Goal: Book appointment/travel/reservation

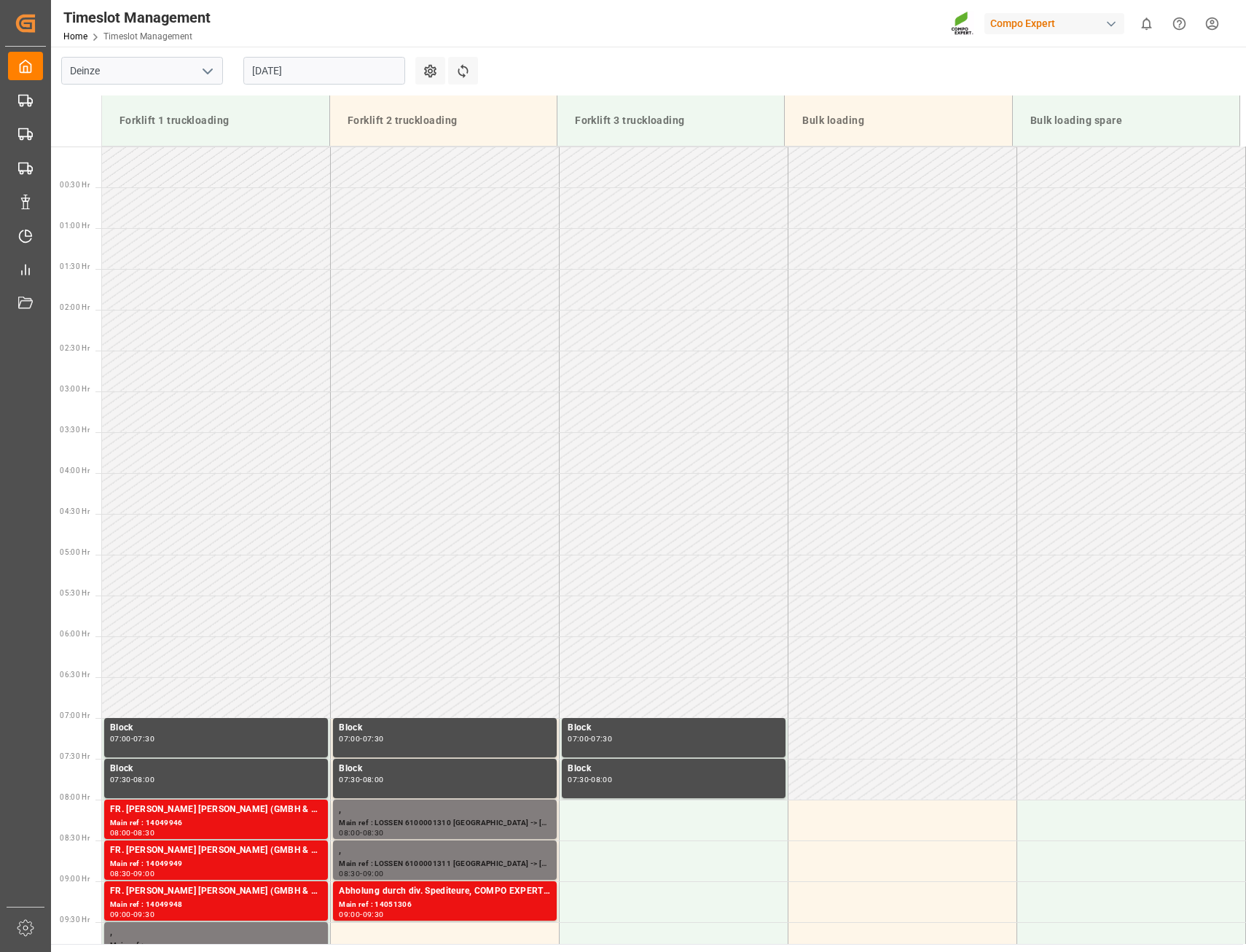
scroll to position [515, 0]
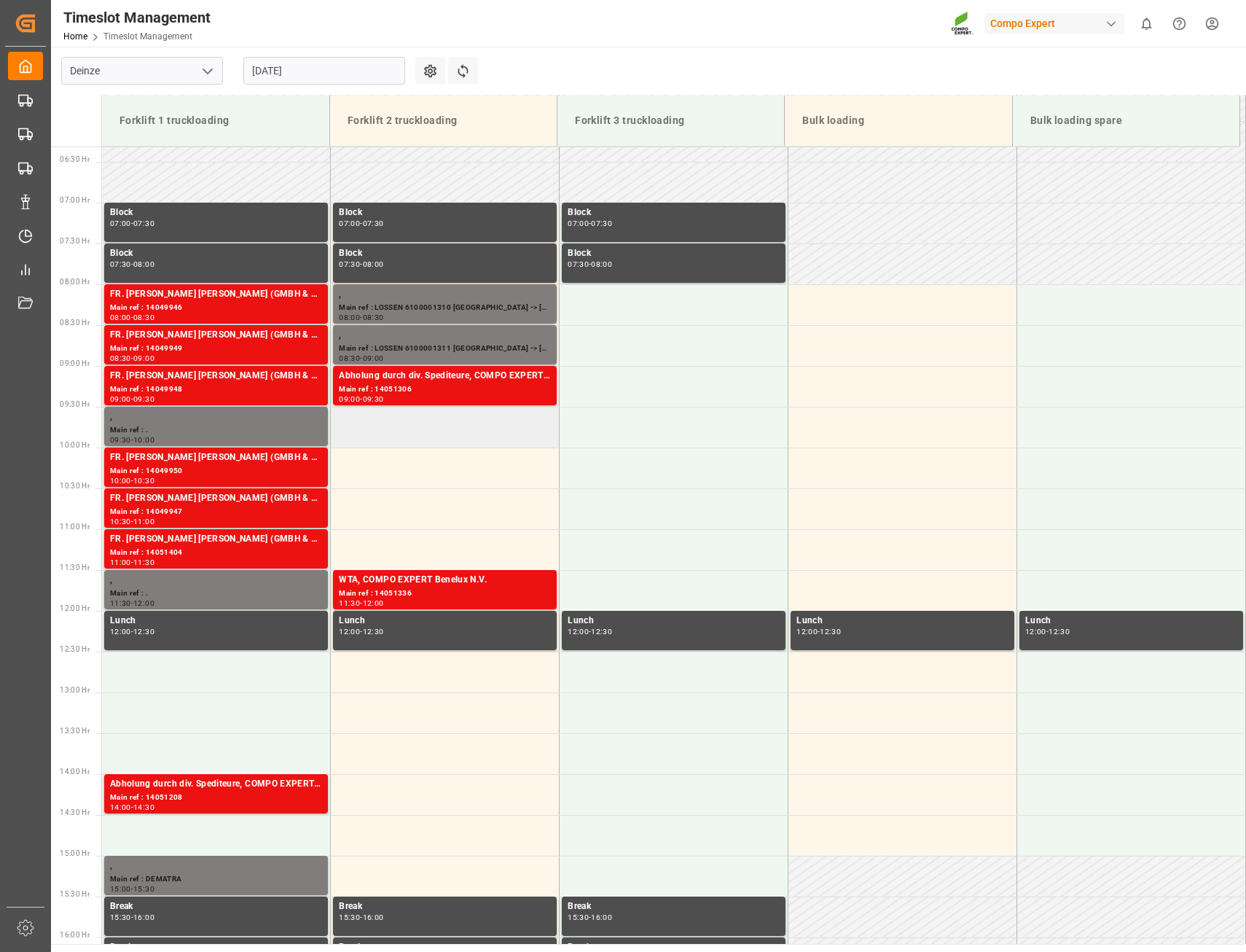
click at [392, 423] on td at bounding box center [445, 426] width 229 height 41
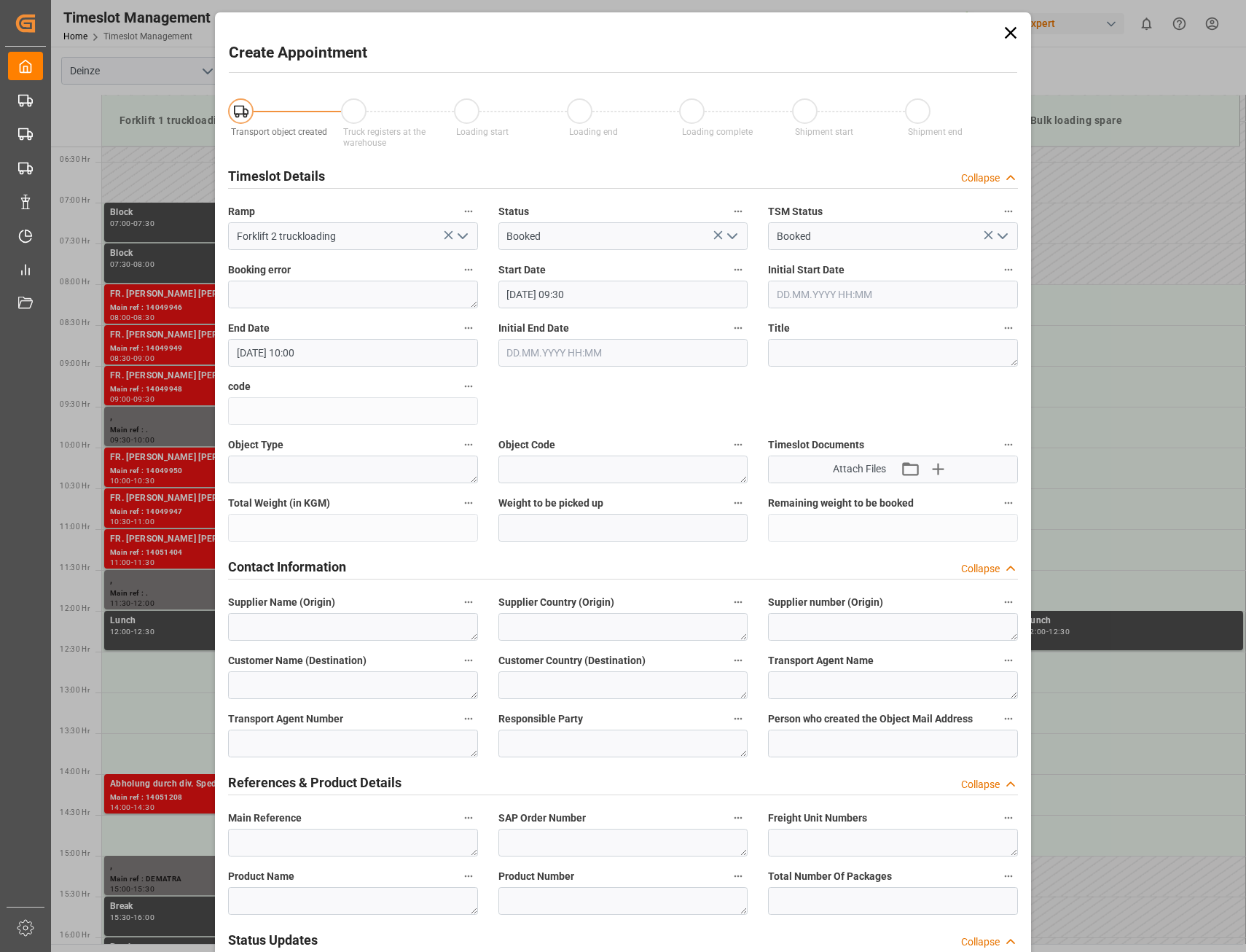
type input "[DATE] 09:30"
type input "[DATE] 10:00"
click at [1011, 28] on icon at bounding box center [1011, 33] width 20 height 20
